Goal: Information Seeking & Learning: Check status

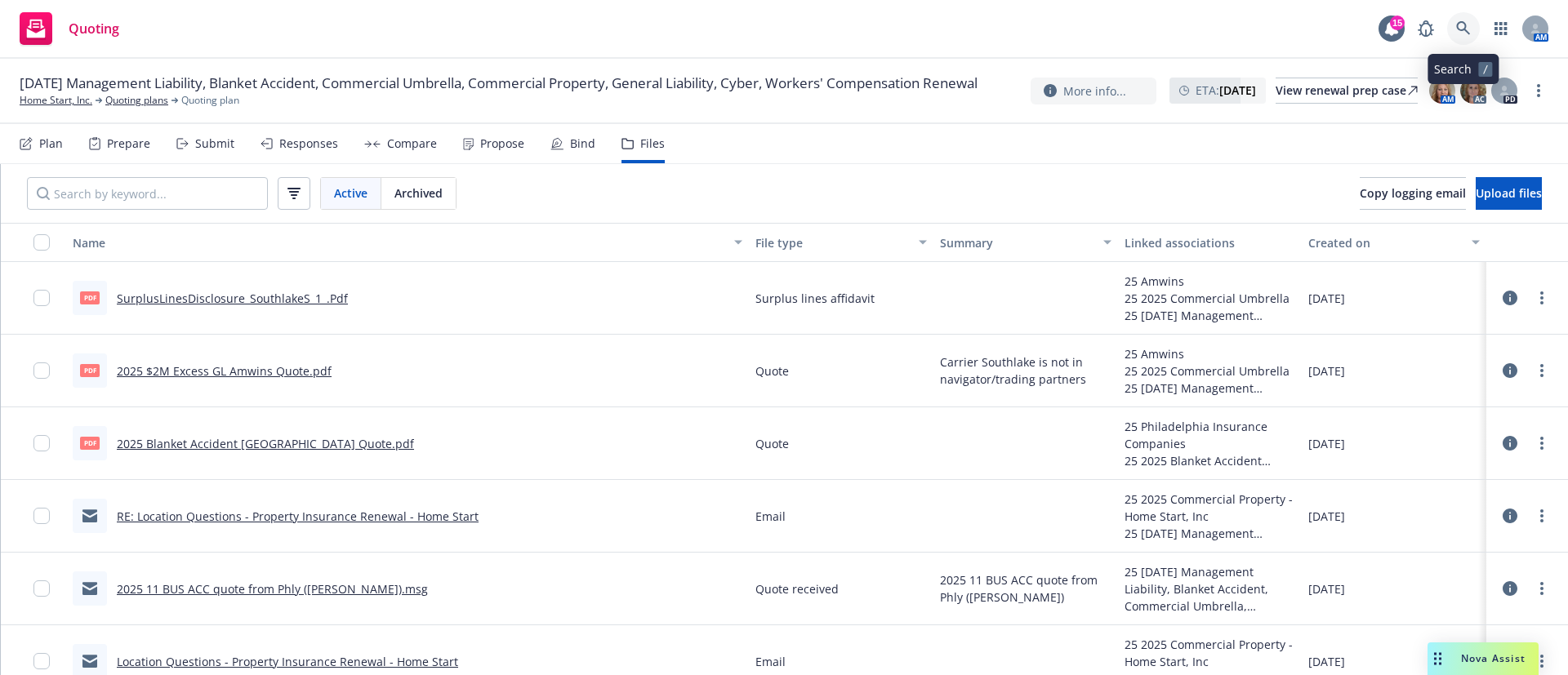
click at [1460, 34] on icon at bounding box center [1463, 28] width 14 height 14
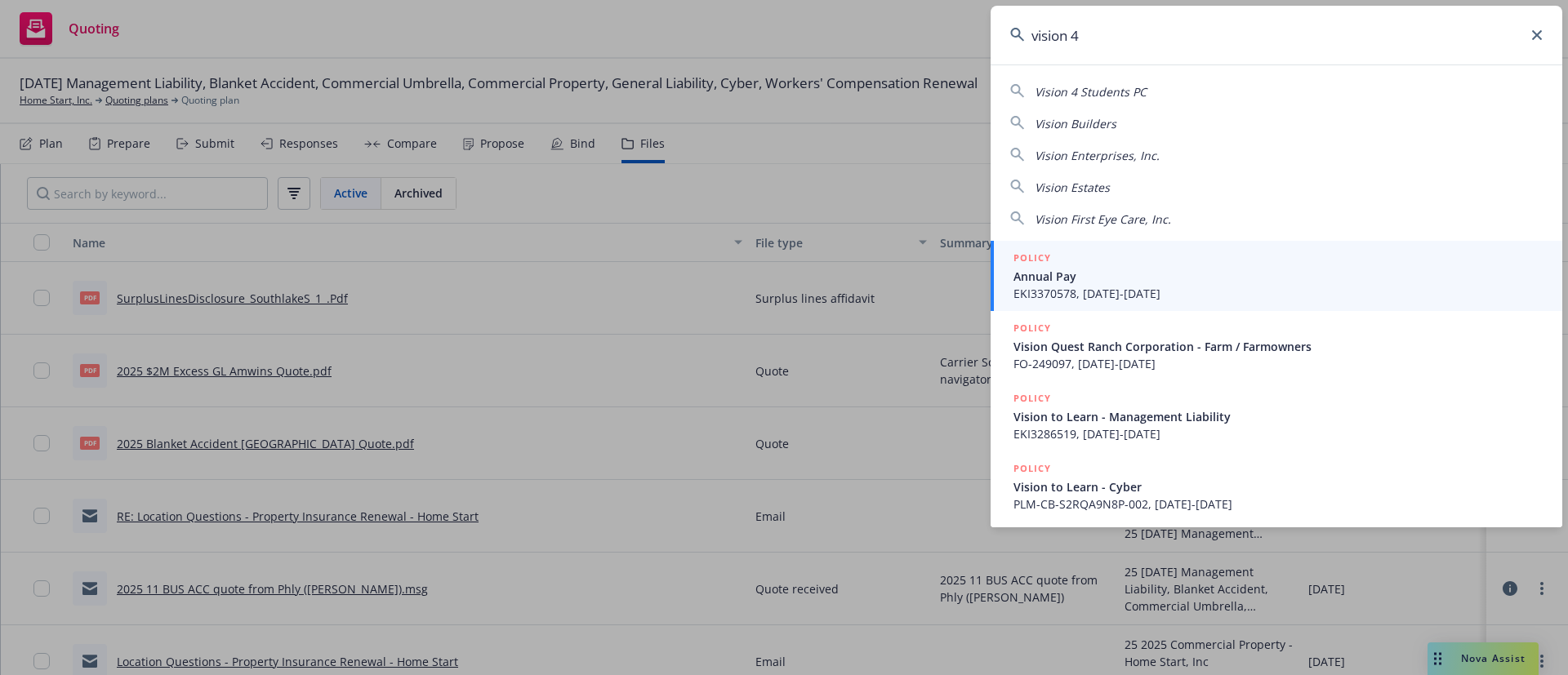
drag, startPoint x: 1134, startPoint y: 34, endPoint x: 936, endPoint y: 35, distance: 198.0
click at [936, 35] on div "vision 4 Vision 4 Students PC Vision Builders Vision Enterprises, Inc. Vision E…" at bounding box center [784, 337] width 1568 height 675
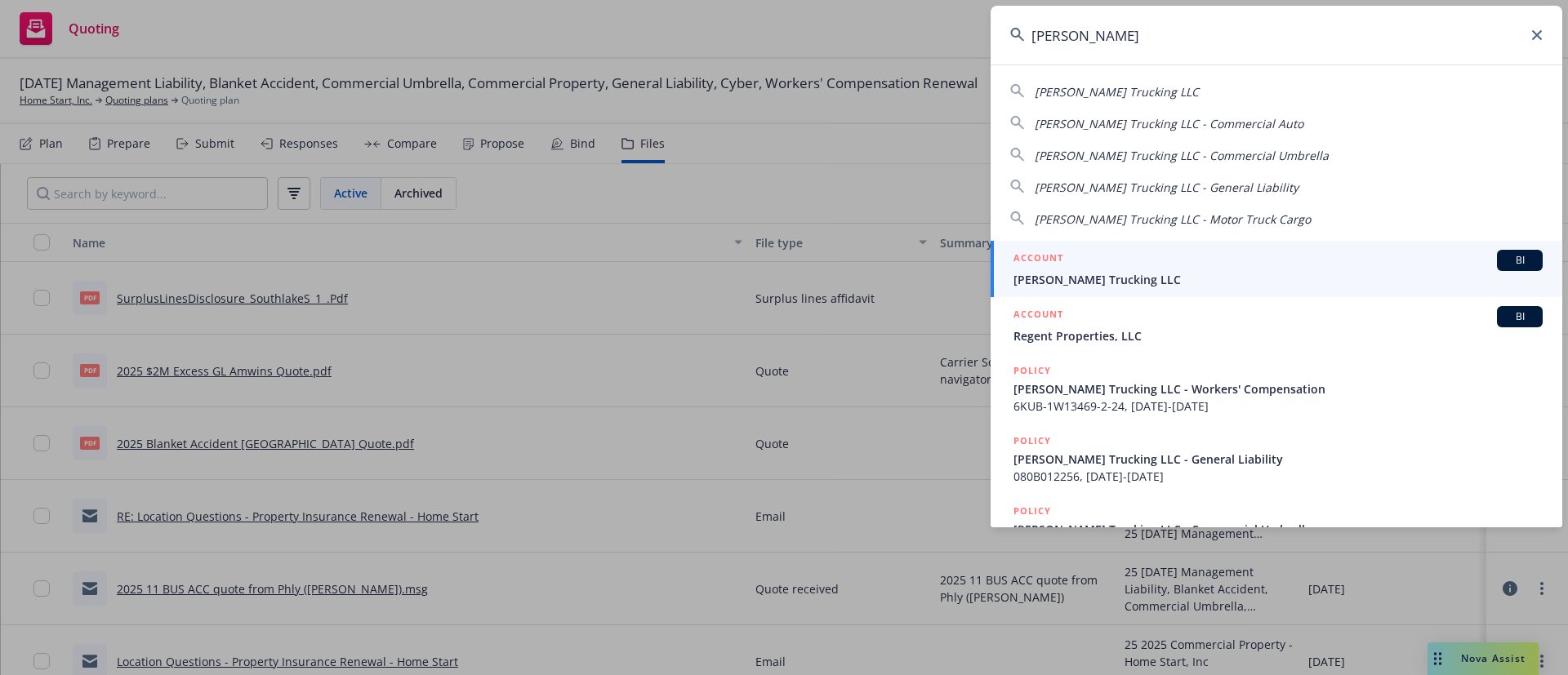
type input "nick spano"
click at [1116, 261] on div "ACCOUNT BI" at bounding box center [1278, 260] width 529 height 21
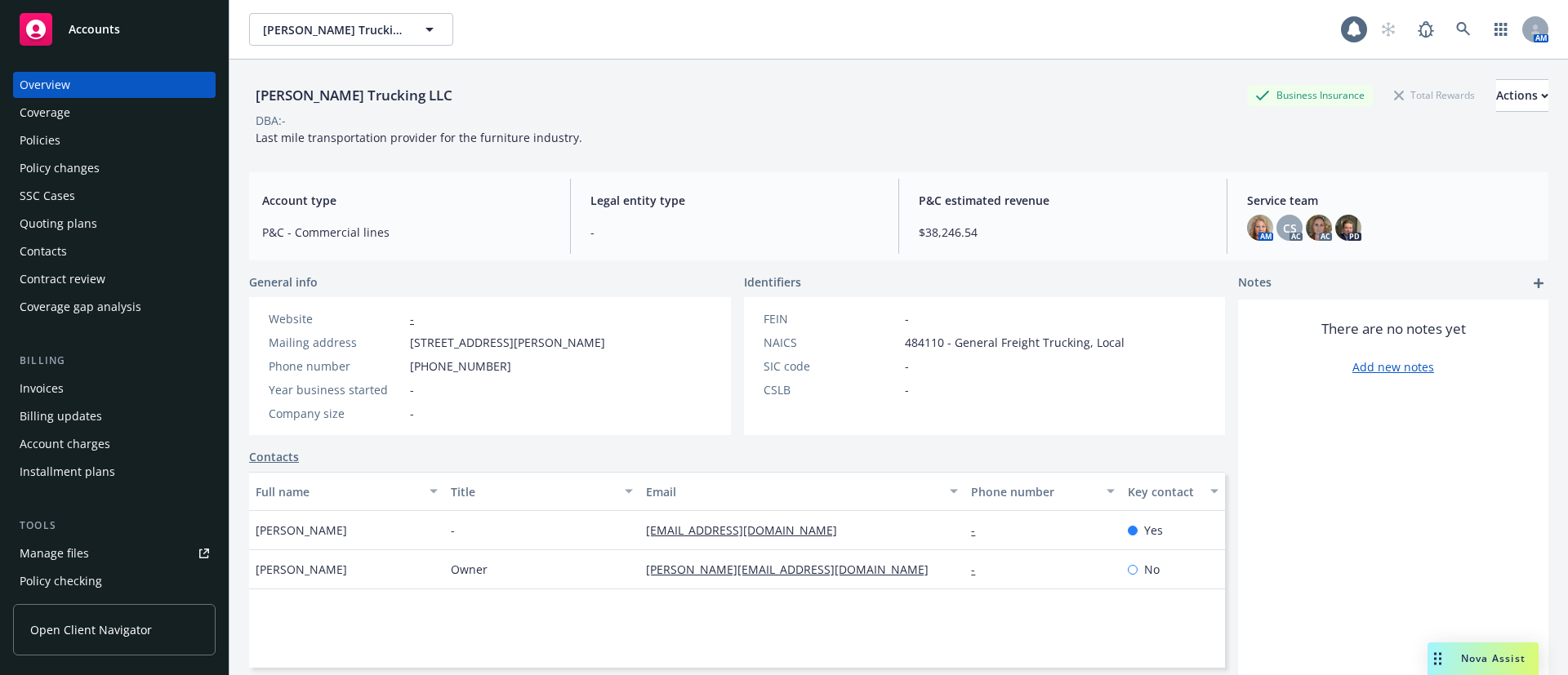
click at [102, 157] on div "Policy changes" at bounding box center [114, 168] width 190 height 26
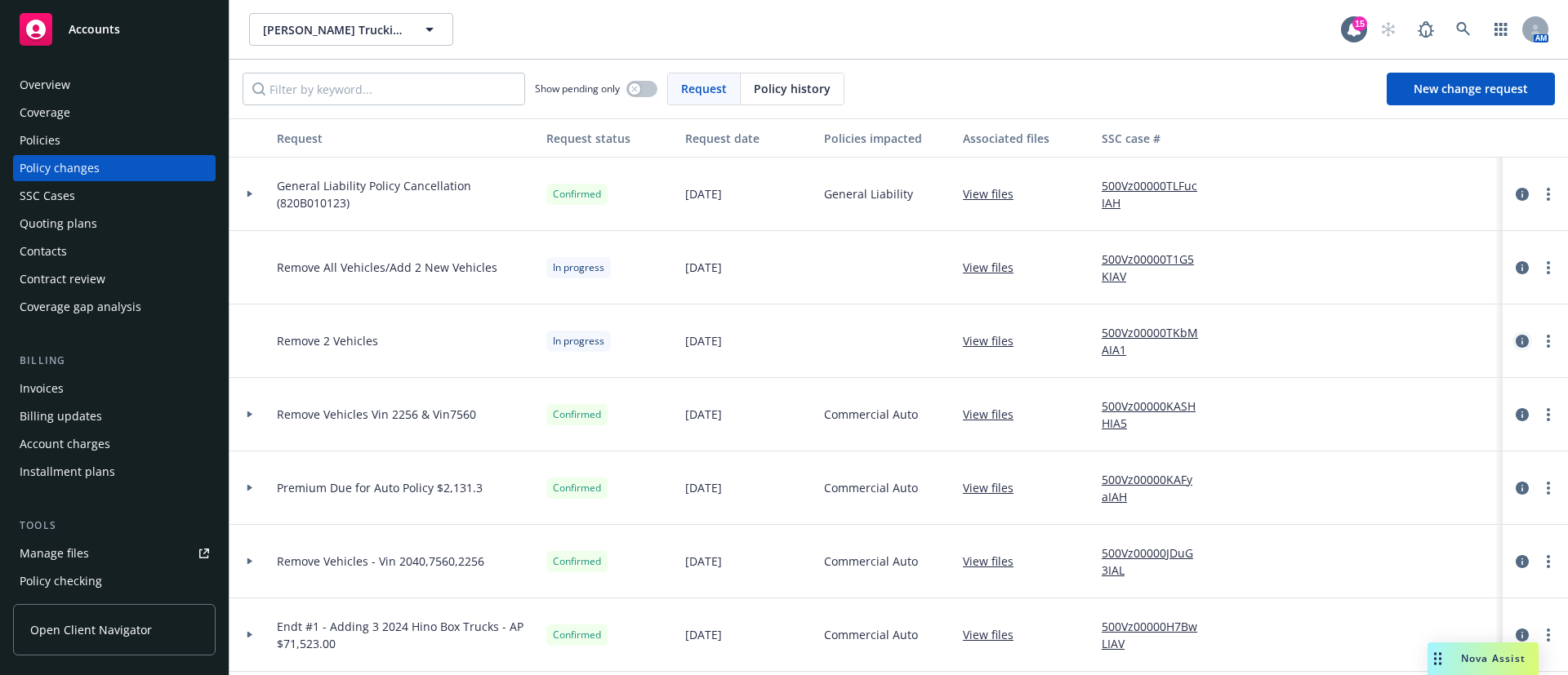
click at [1516, 345] on icon "circleInformation" at bounding box center [1522, 340] width 13 height 13
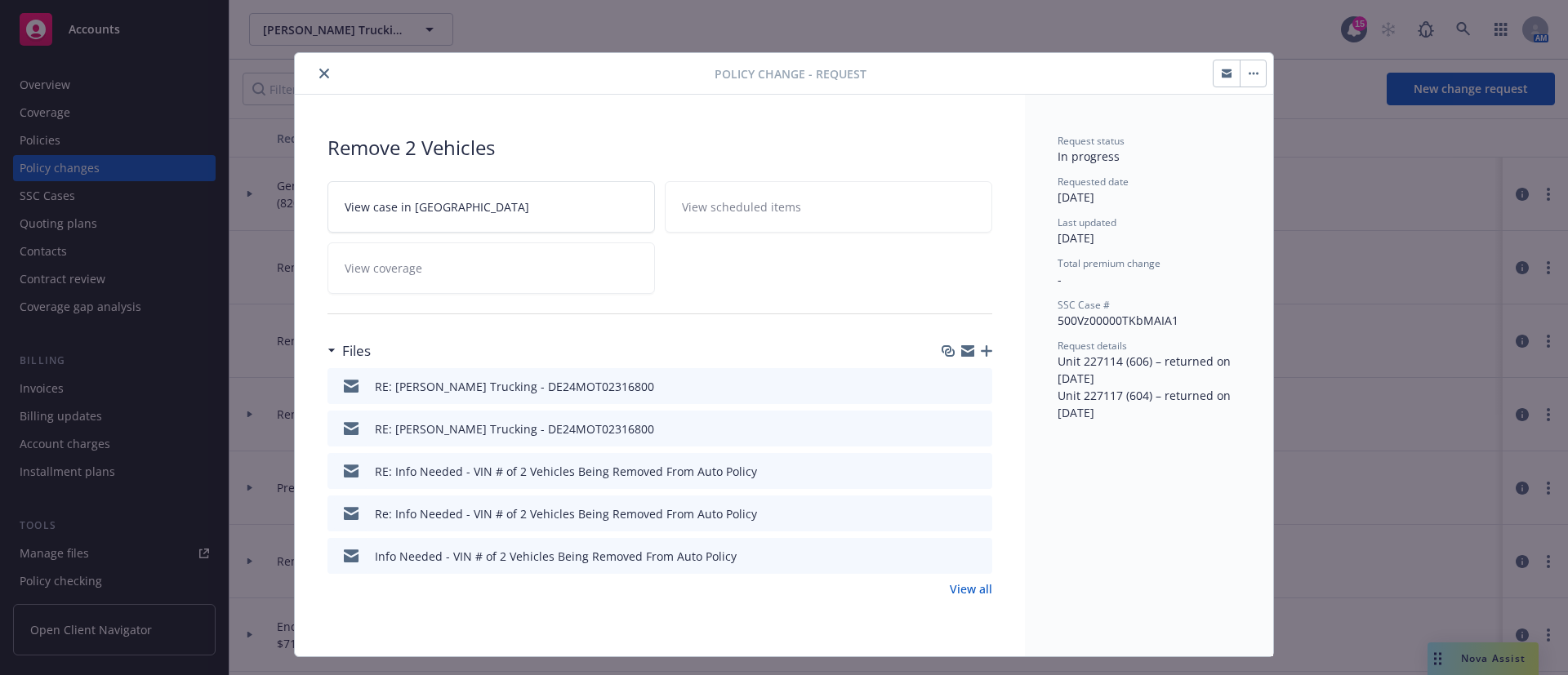
click at [972, 379] on icon "preview file" at bounding box center [976, 385] width 14 height 12
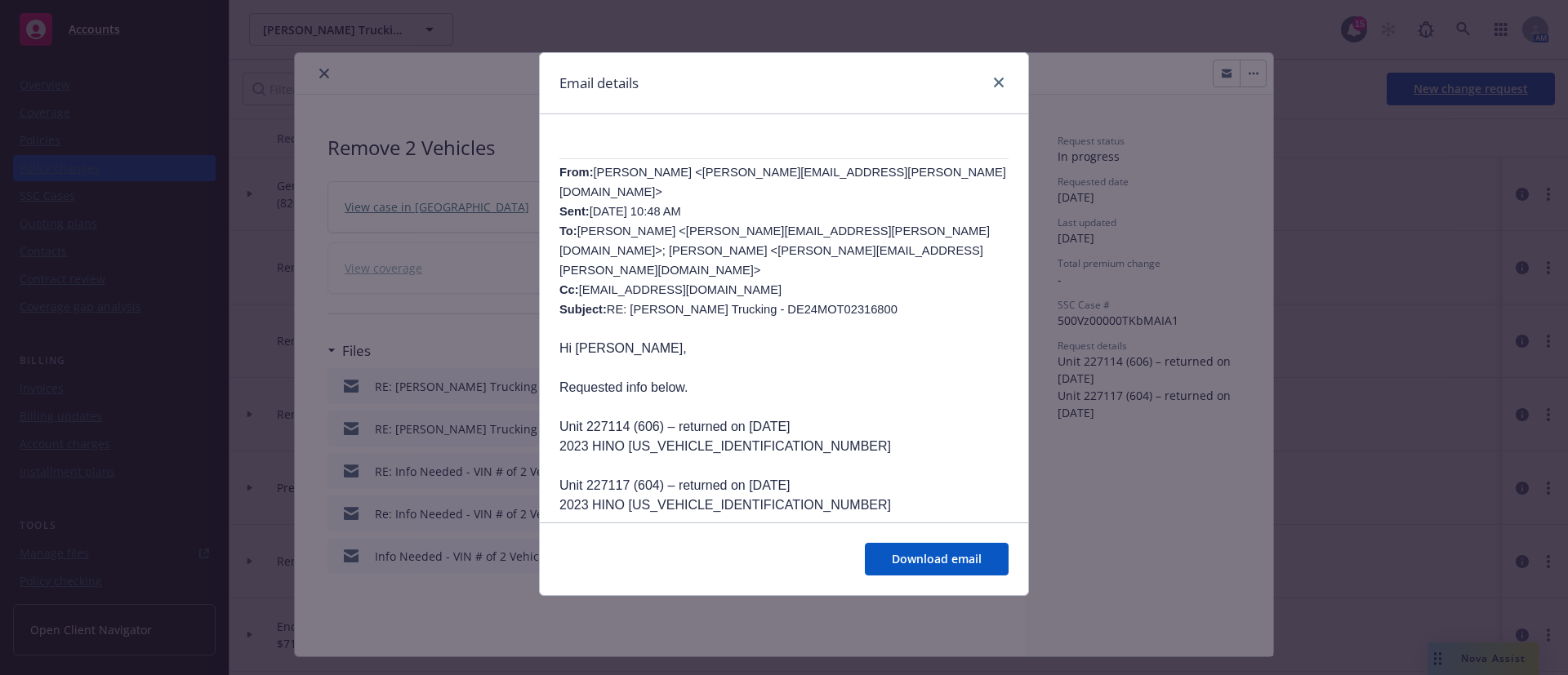
scroll to position [612, 0]
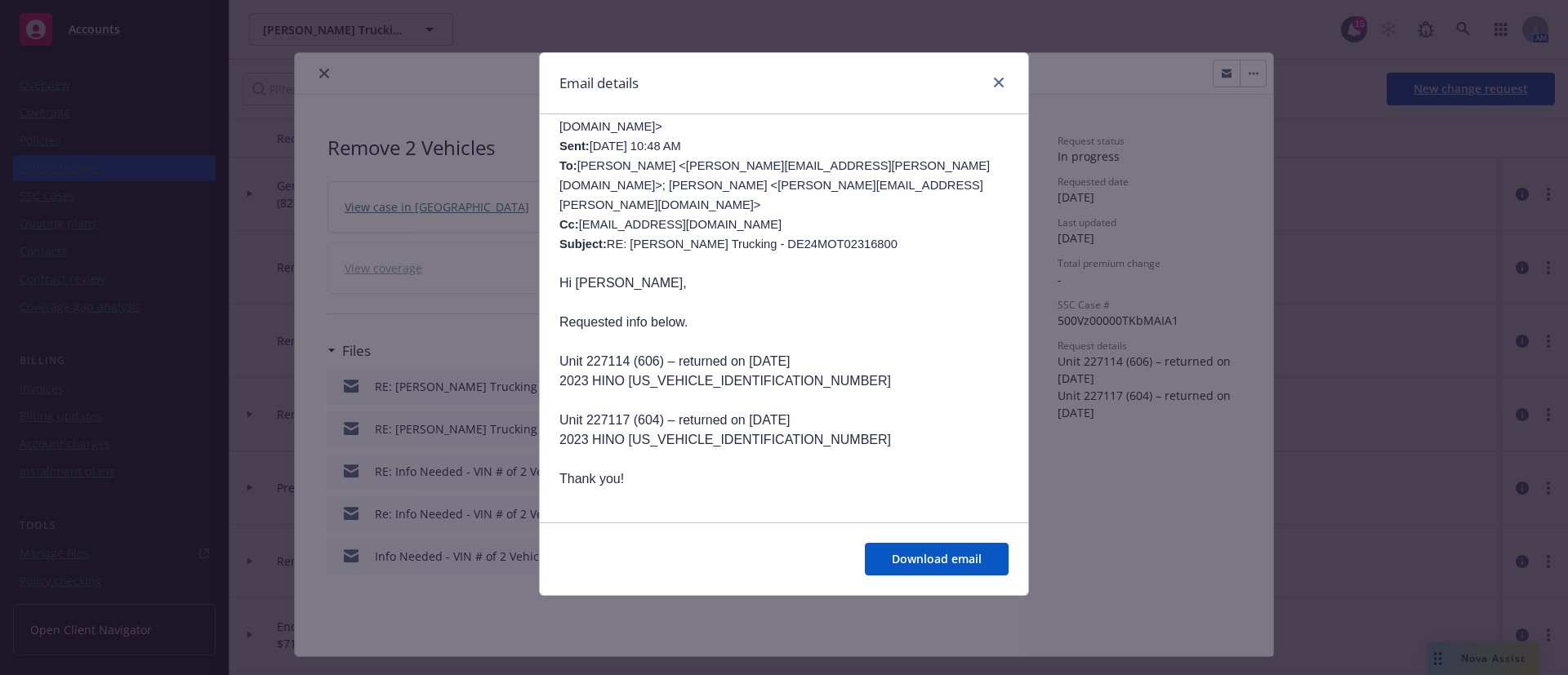
click at [611, 351] on p "Unit 227114 (606) – returned on [DATE]" at bounding box center [784, 361] width 449 height 19
drag, startPoint x: 650, startPoint y: 321, endPoint x: 551, endPoint y: 318, distance: 99.0
click at [560, 351] on p "Unit 227114 (606) – returned on [DATE]" at bounding box center [784, 361] width 449 height 19
click at [647, 351] on p "Unit 227114 (606) – returned on [DATE]" at bounding box center [784, 361] width 449 height 19
click at [1111, 421] on div "Email details RE: [PERSON_NAME] Trucking - DE24MOT02316800 [DATE] 12:17 PM From…" at bounding box center [784, 337] width 1568 height 675
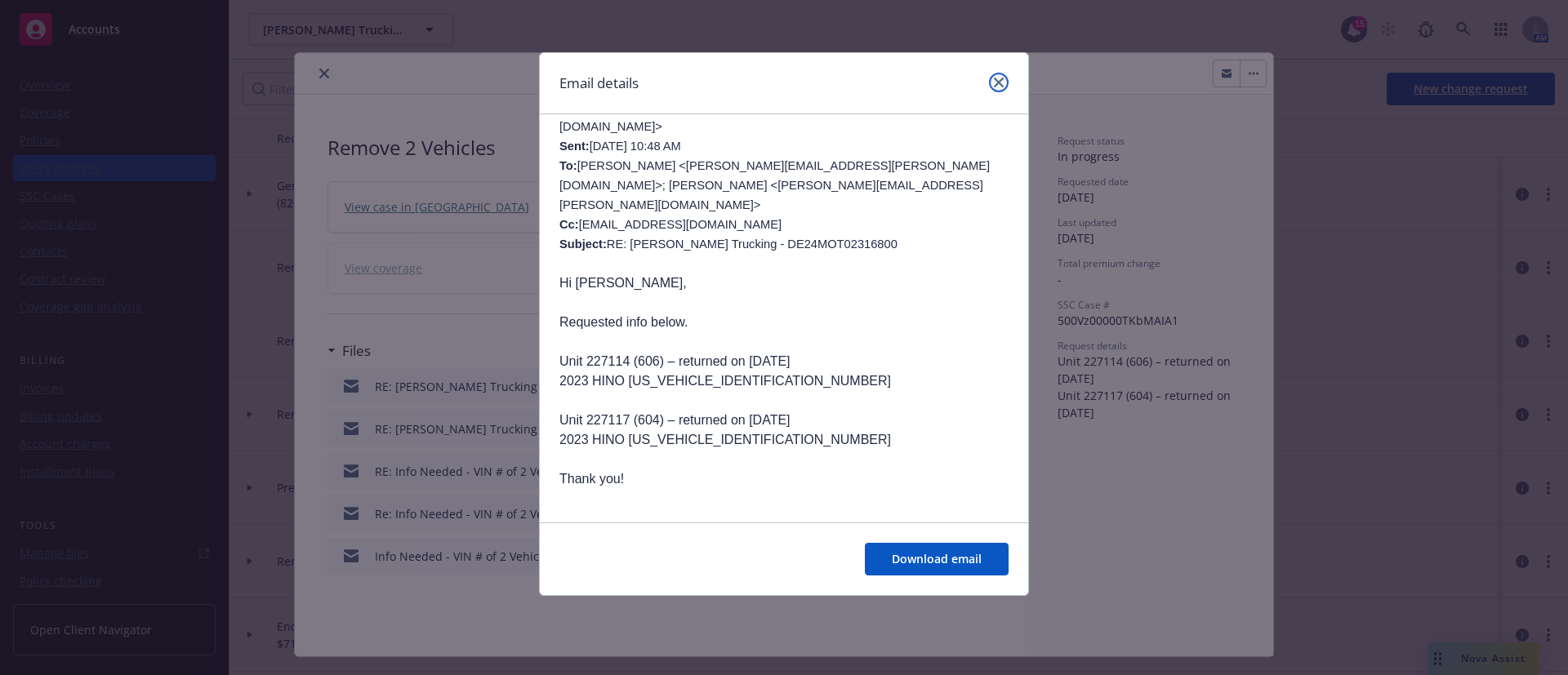
click at [994, 82] on icon "close" at bounding box center [999, 83] width 10 height 10
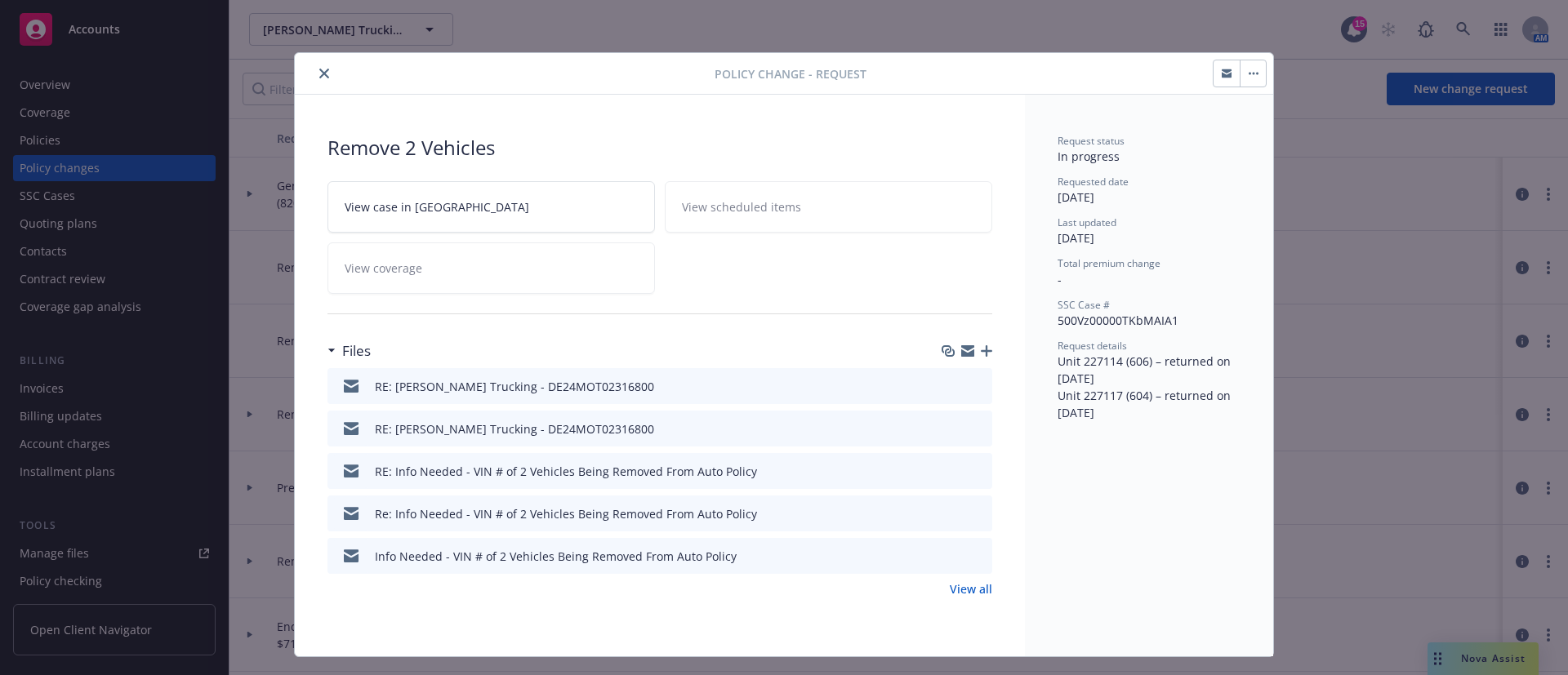
drag, startPoint x: 1047, startPoint y: 365, endPoint x: 1136, endPoint y: 430, distance: 110.2
click at [1136, 430] on div "Request status In progress Requested date [DATE] Last updated [DATE] Total prem…" at bounding box center [1149, 375] width 248 height 561
copy span "Unit 227114 (606) – returned on [DATE] Unit 227117 (604) – returned on [DATE]"
click at [969, 426] on icon "preview file" at bounding box center [976, 428] width 14 height 12
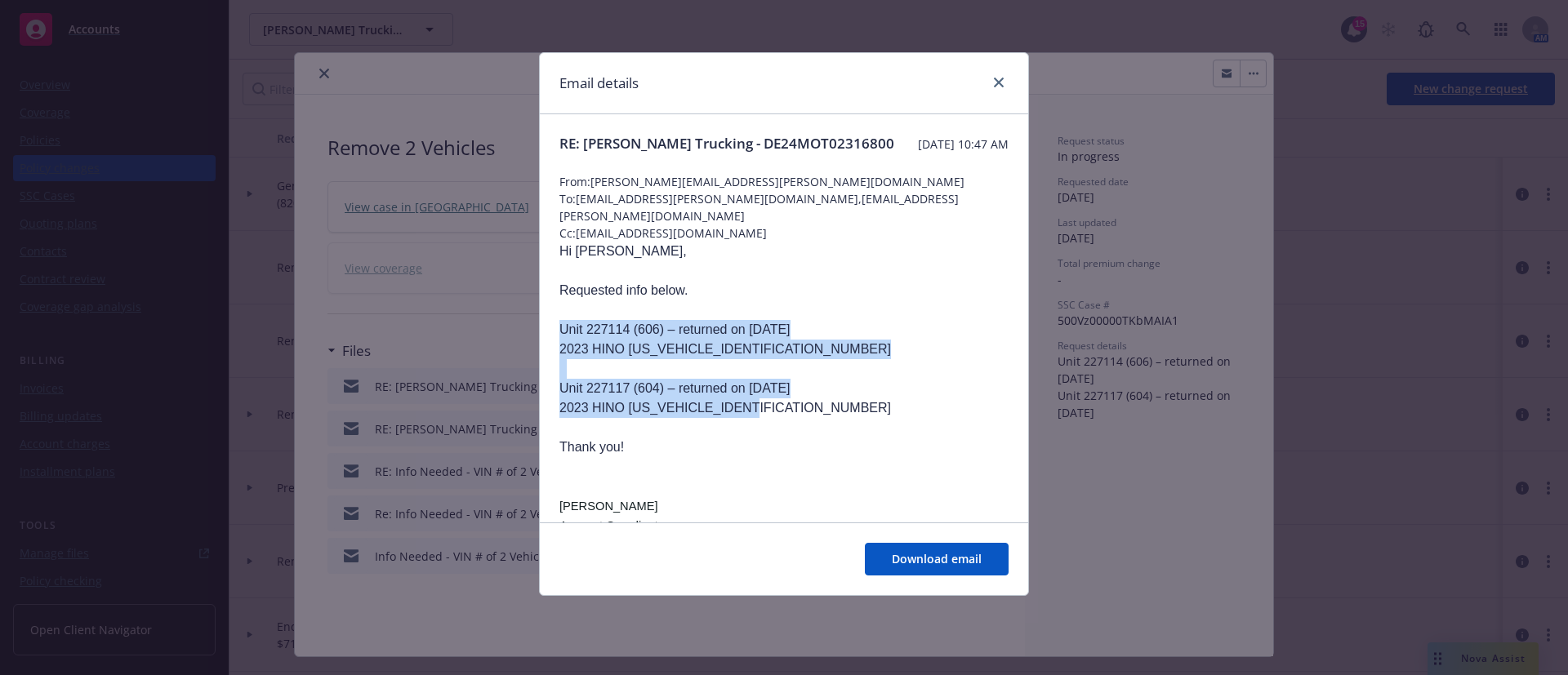
drag, startPoint x: 550, startPoint y: 329, endPoint x: 786, endPoint y: 411, distance: 249.8
copy div "Unit 227114 (606) – returned on [DATE] 2023 HINO [US_VEHICLE_IDENTIFICATION_NUM…"
click at [1003, 82] on div "Email details" at bounding box center [783, 83] width 488 height 62
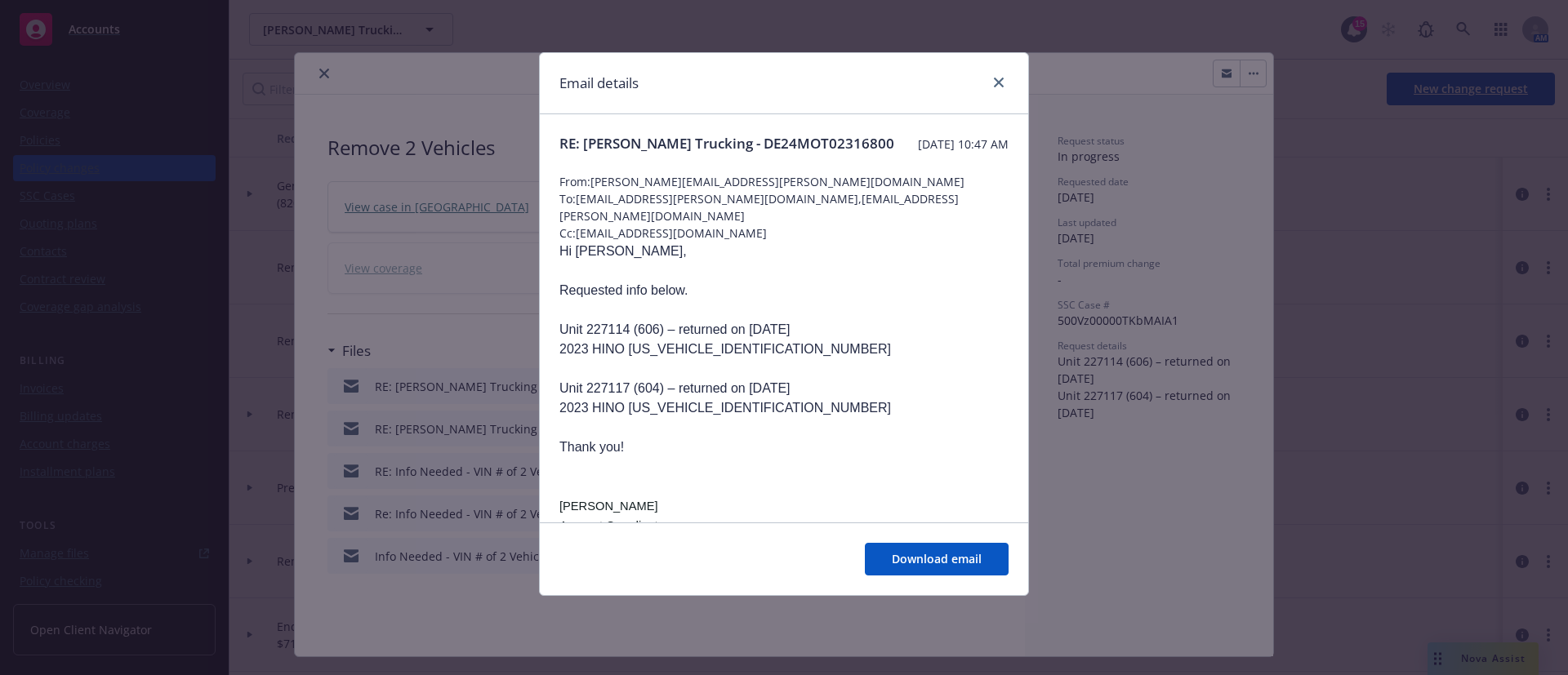
click at [994, 72] on div at bounding box center [995, 83] width 26 height 21
click at [996, 77] on link "close" at bounding box center [998, 82] width 19 height 19
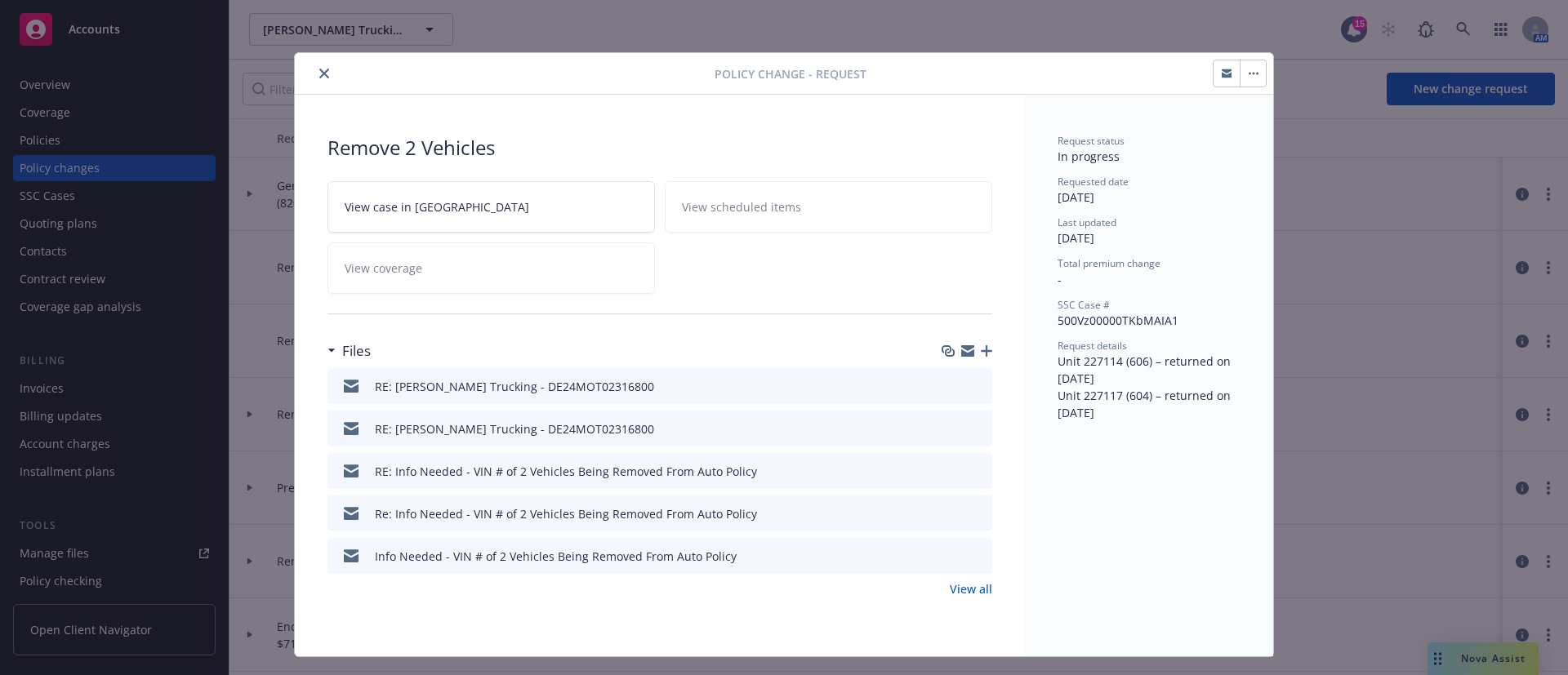
click at [320, 78] on icon "close" at bounding box center [325, 73] width 10 height 10
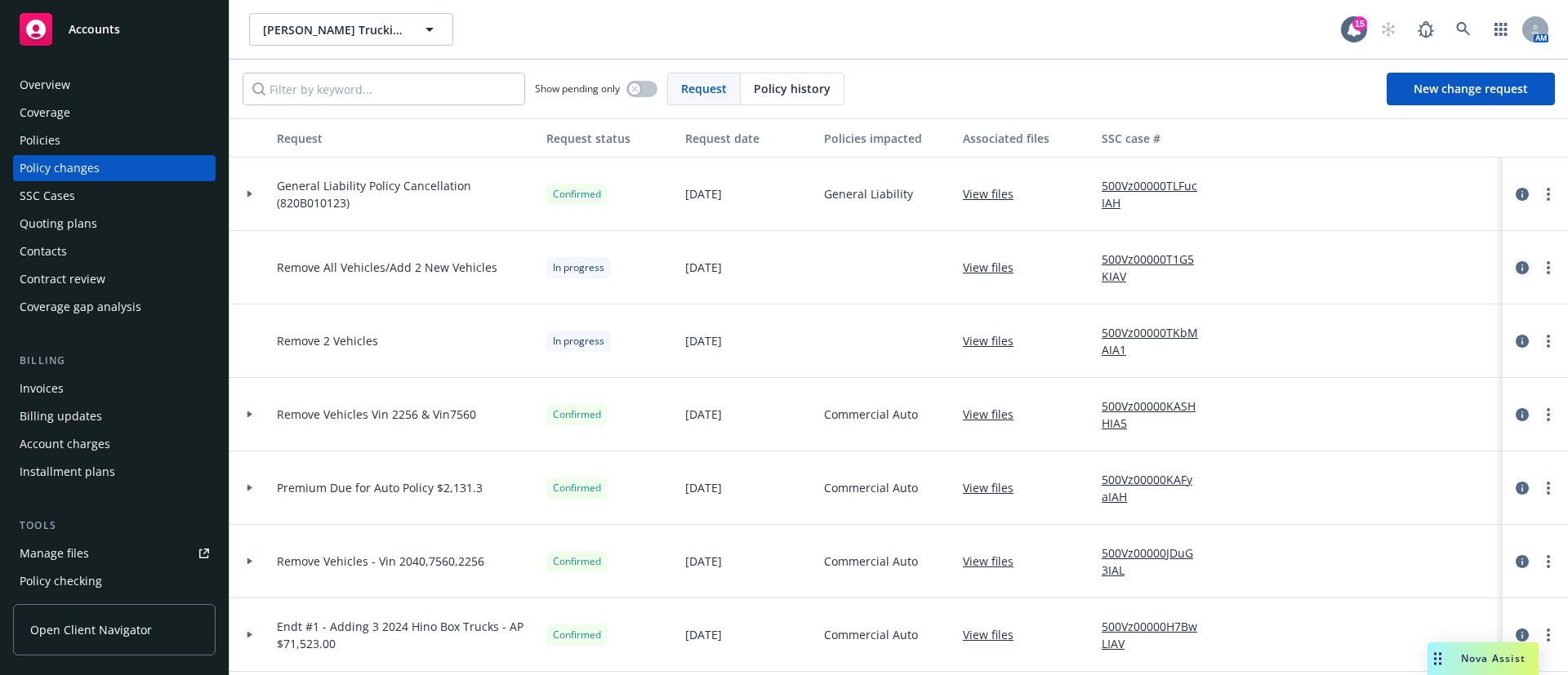
click at [1512, 262] on link "circleInformation" at bounding box center [1522, 267] width 19 height 19
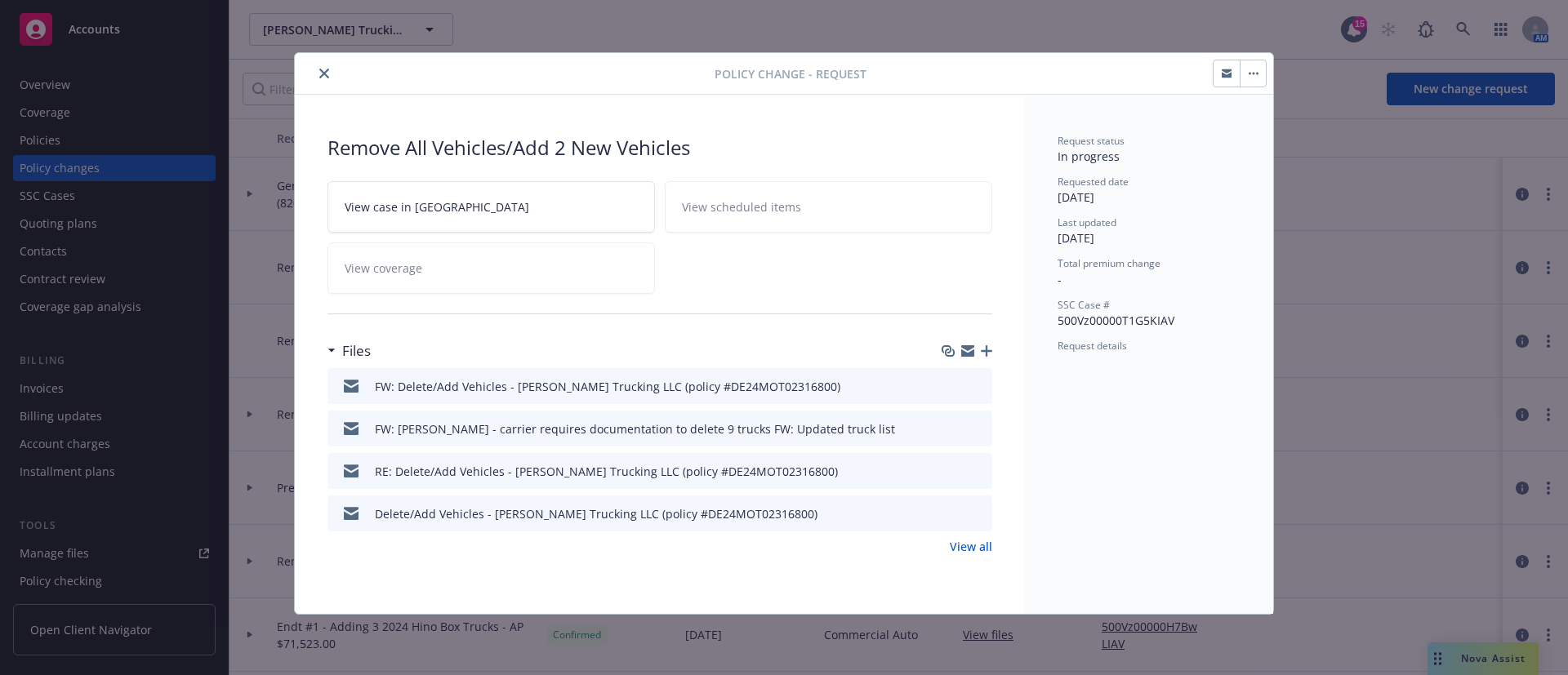
click at [980, 380] on icon "preview file" at bounding box center [976, 385] width 14 height 12
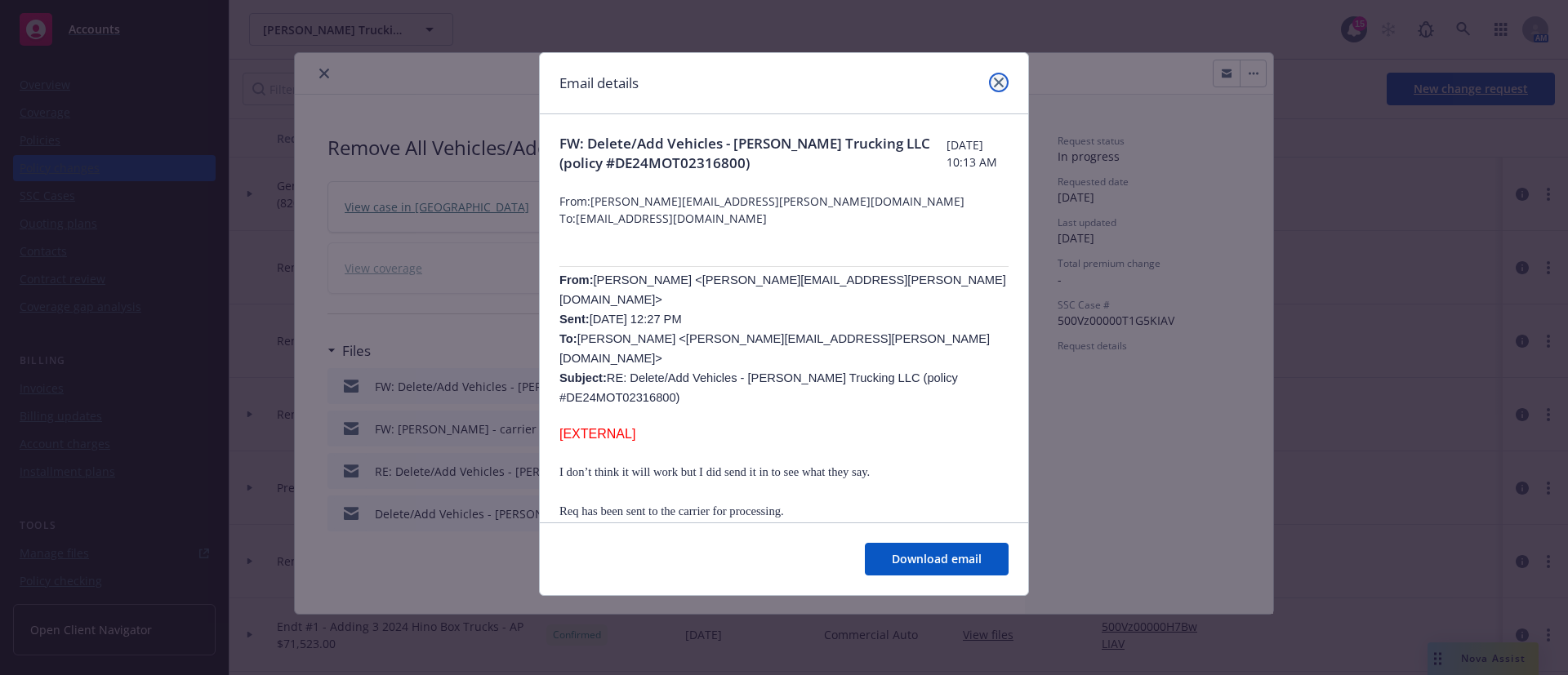
click at [991, 88] on link "close" at bounding box center [998, 82] width 19 height 19
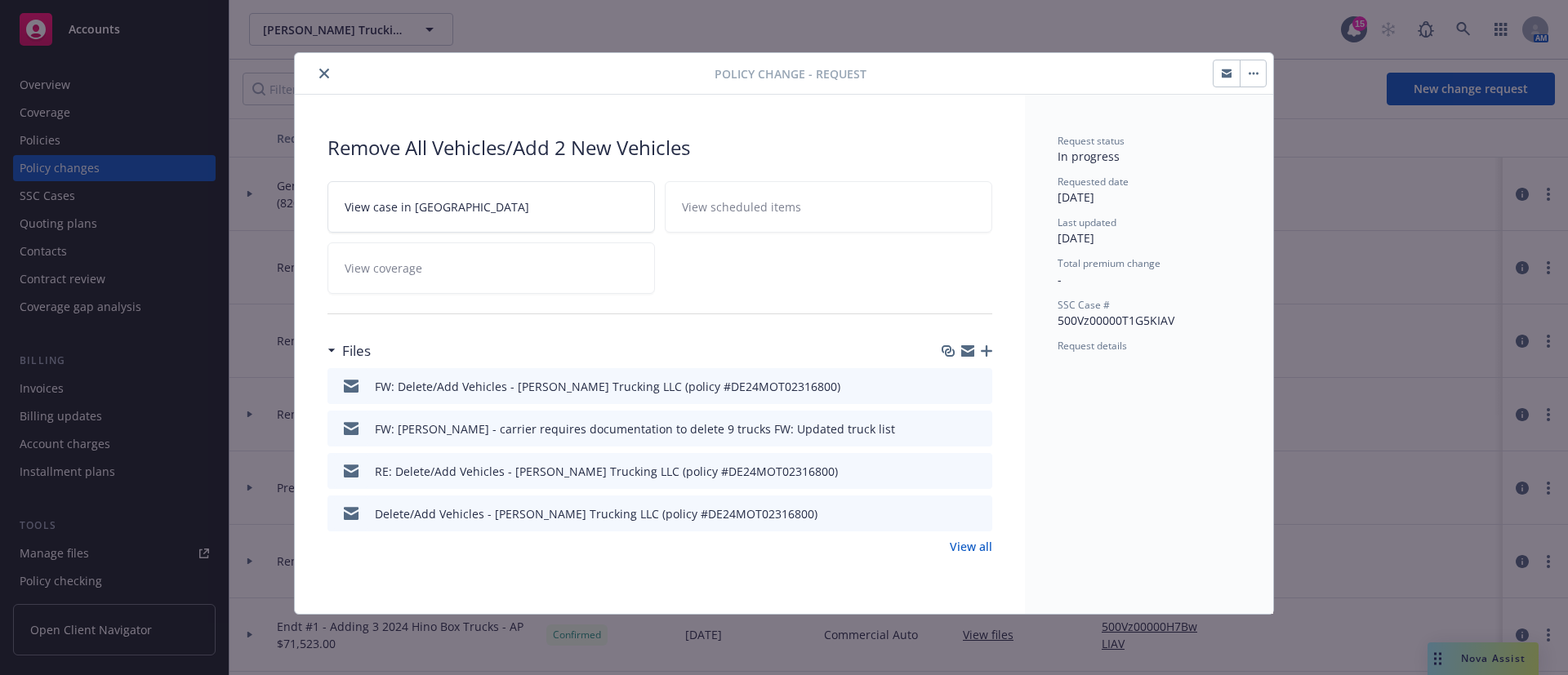
click at [983, 511] on icon "preview file" at bounding box center [976, 513] width 14 height 12
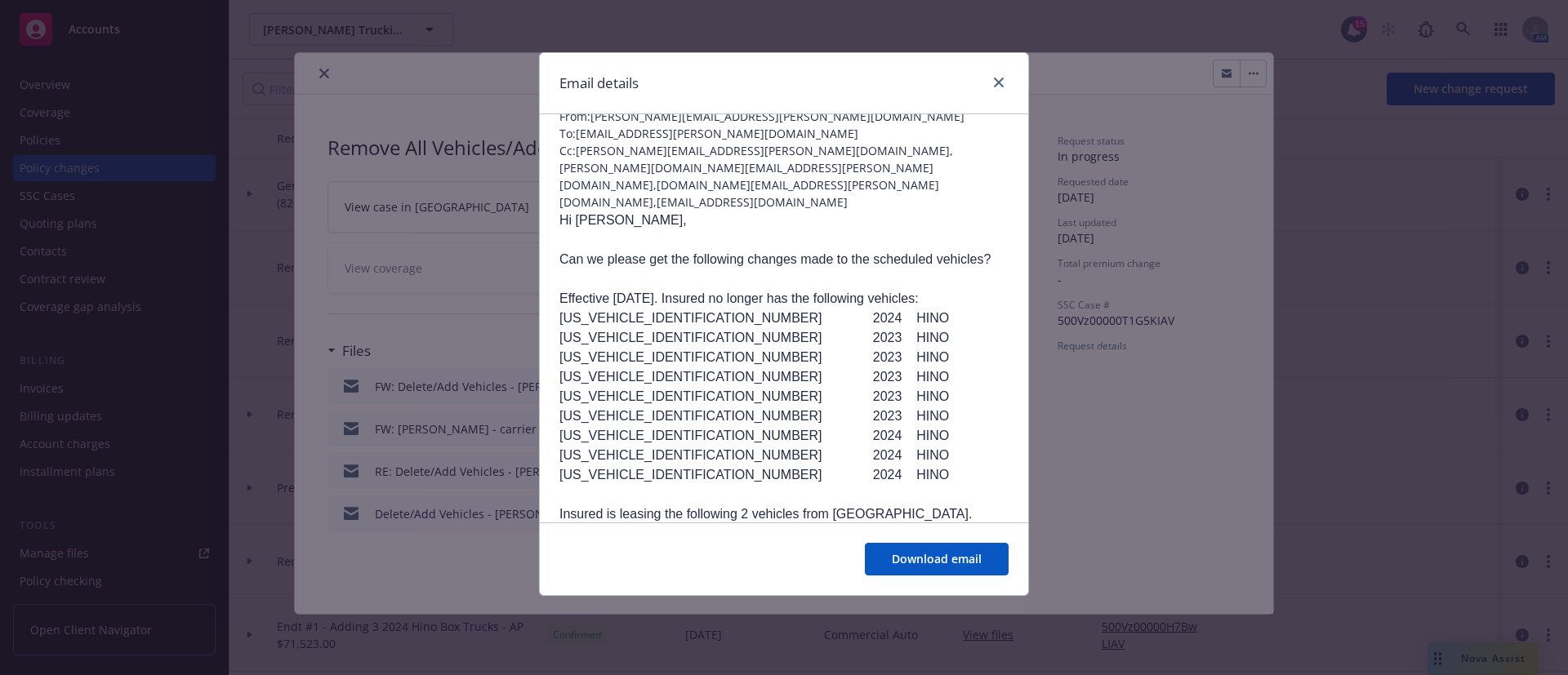
scroll to position [122, 0]
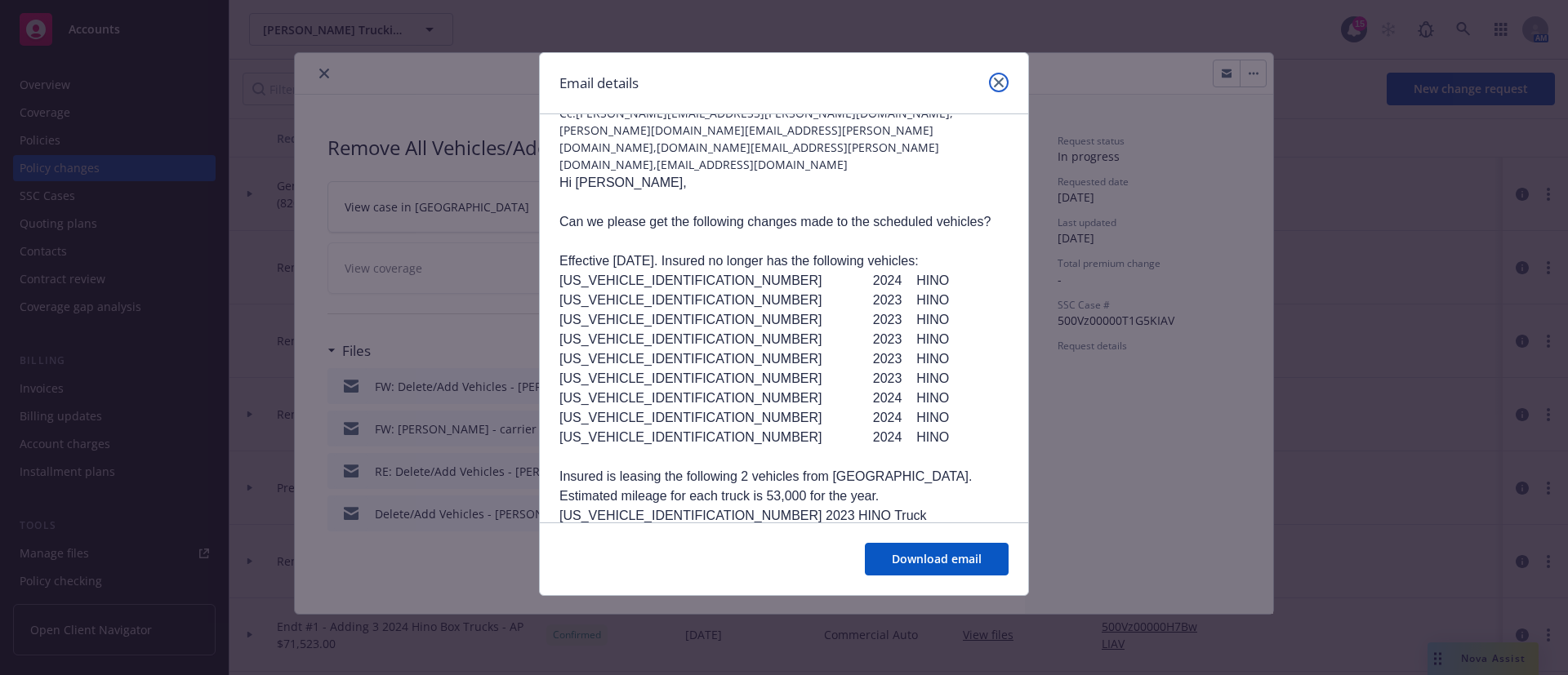
drag, startPoint x: 1000, startPoint y: 72, endPoint x: 904, endPoint y: 76, distance: 96.1
click at [1000, 72] on link "close" at bounding box center [998, 82] width 19 height 19
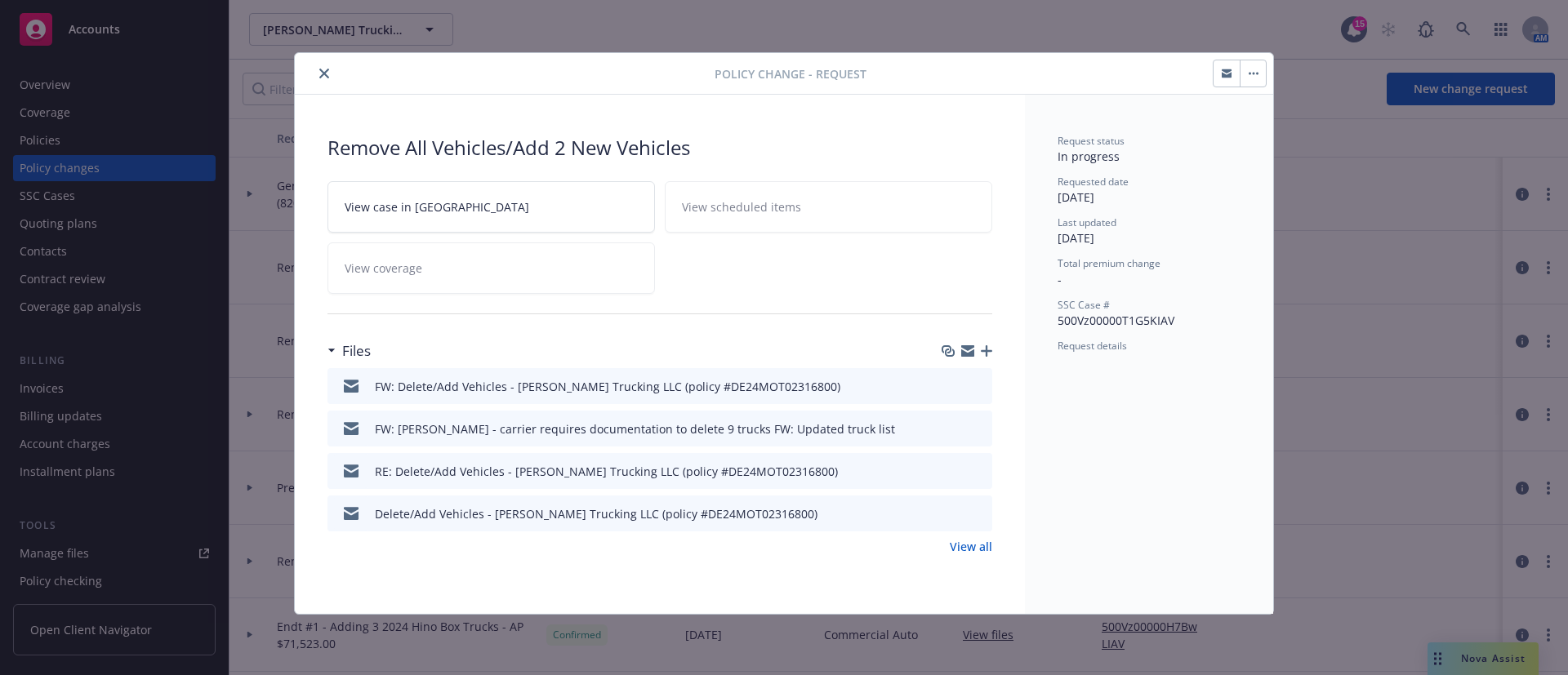
click at [323, 78] on icon "close" at bounding box center [325, 73] width 10 height 10
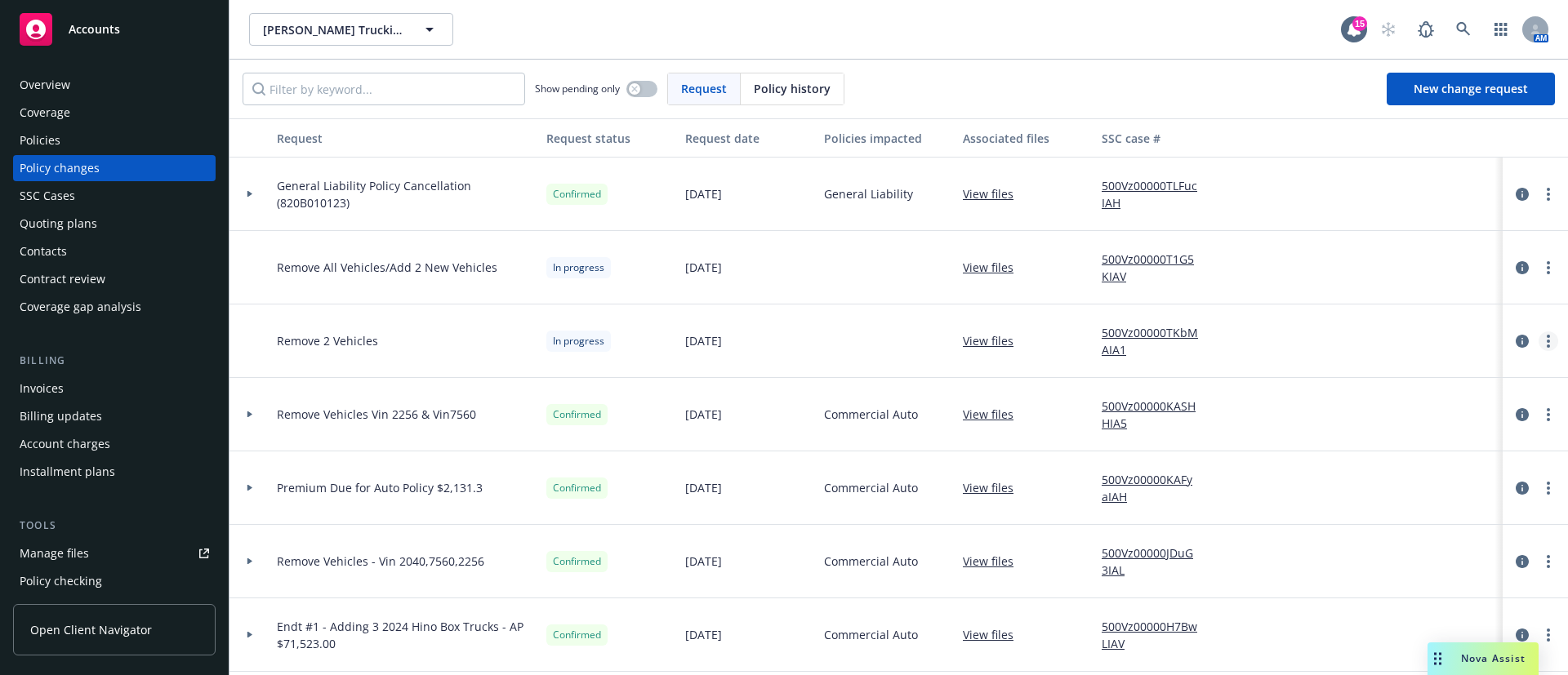
click at [1538, 335] on link "more" at bounding box center [1548, 340] width 19 height 19
click at [1433, 378] on link "Copy logging email" at bounding box center [1399, 374] width 280 height 33
